Goal: Transaction & Acquisition: Book appointment/travel/reservation

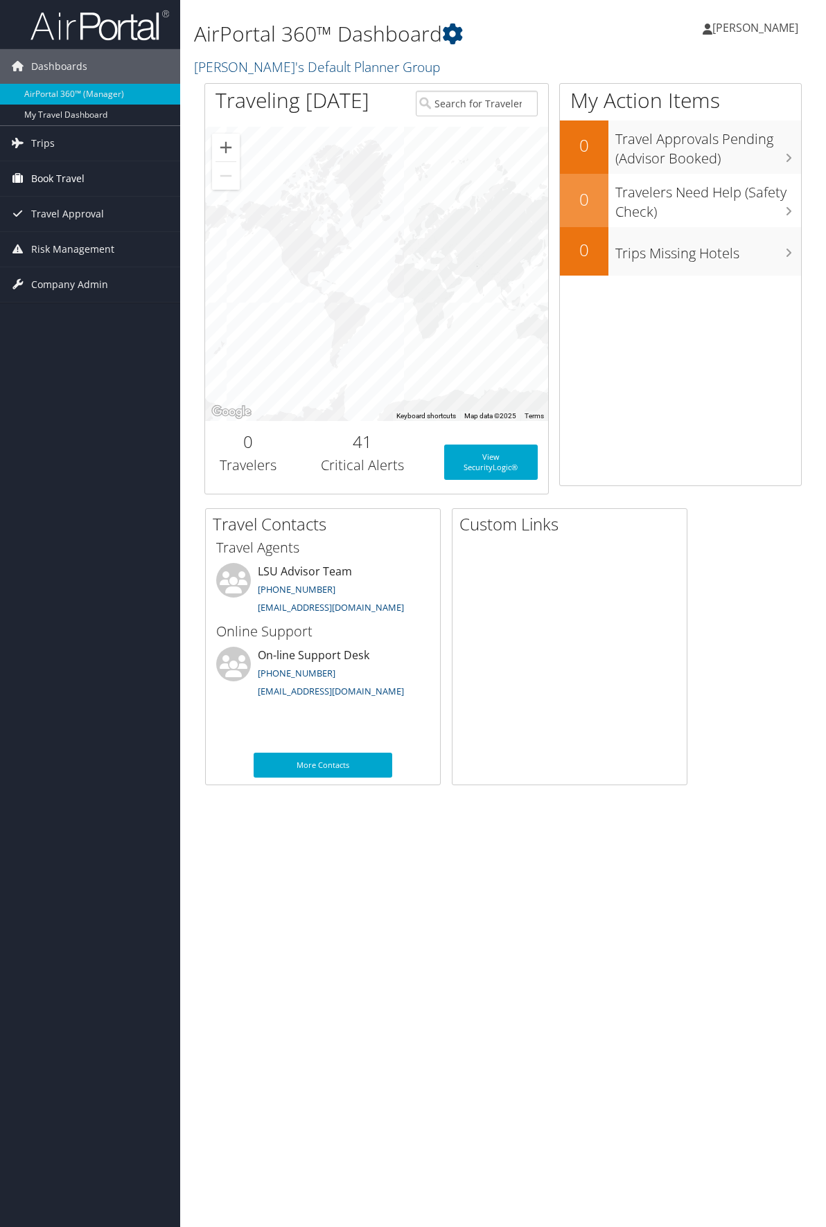
click at [115, 185] on link "Book Travel" at bounding box center [90, 178] width 180 height 35
click at [99, 224] on link "Book/Manage Online Trips" at bounding box center [90, 227] width 180 height 21
click at [89, 226] on link "Book/Manage Online Trips" at bounding box center [90, 227] width 180 height 21
